Goal: Find contact information: Find contact information

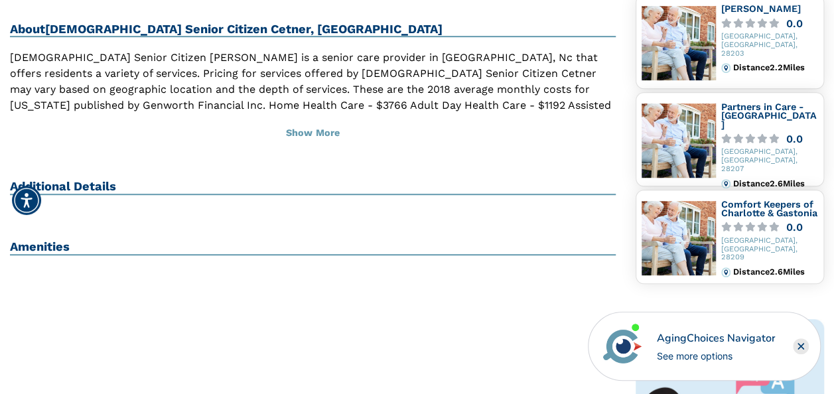
scroll to position [425, 0]
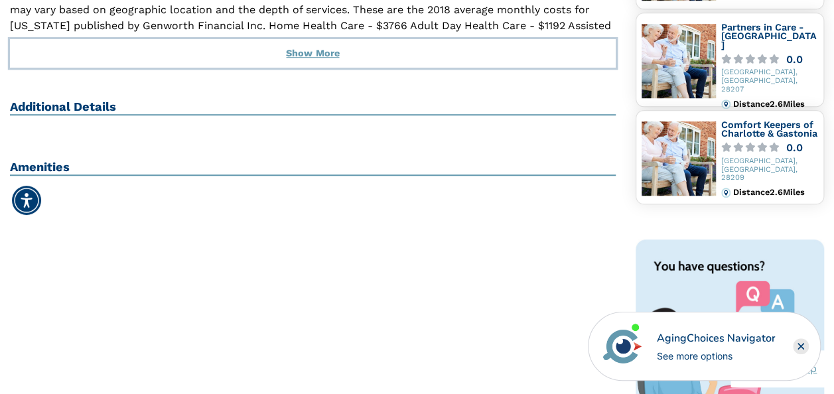
click at [334, 39] on button "Show More" at bounding box center [313, 53] width 606 height 29
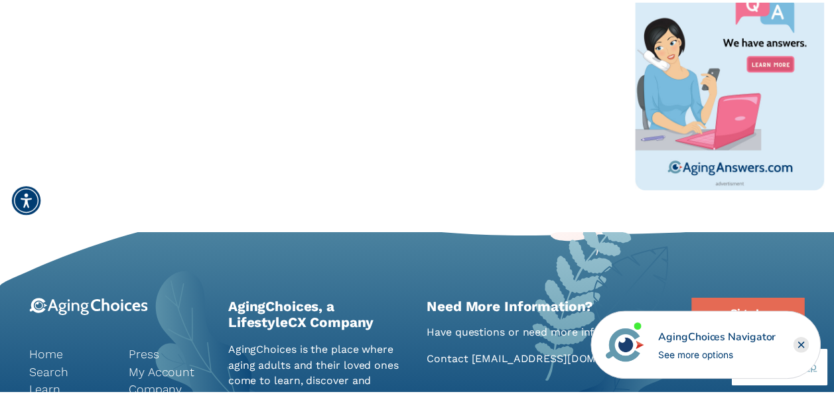
scroll to position [717, 0]
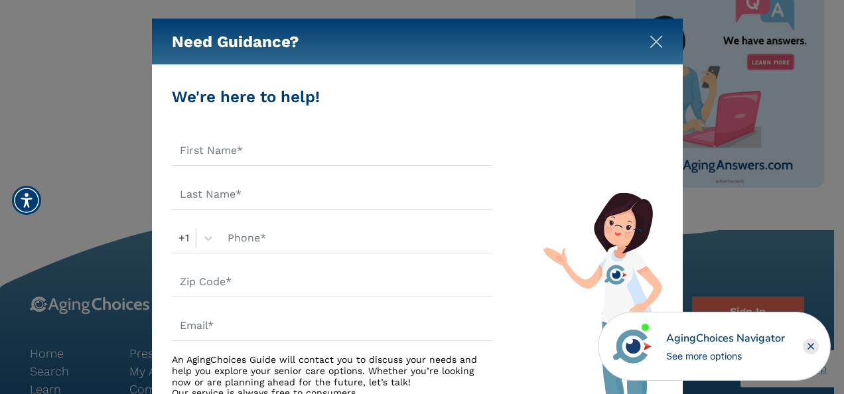
click at [652, 42] on img "Close" at bounding box center [656, 41] width 13 height 13
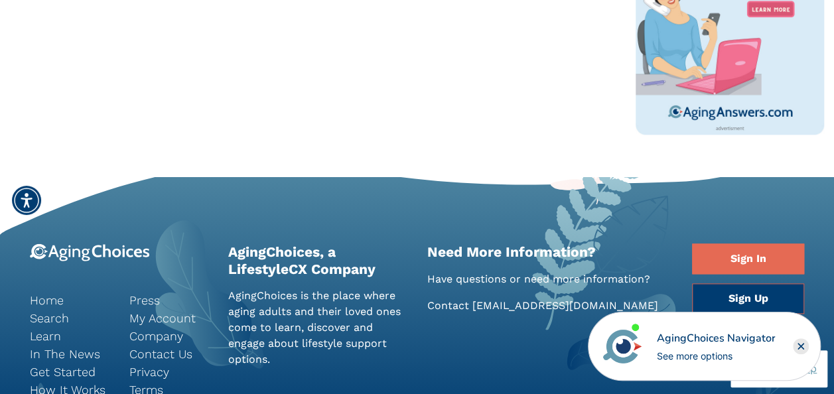
scroll to position [770, 0]
